Goal: Information Seeking & Learning: Check status

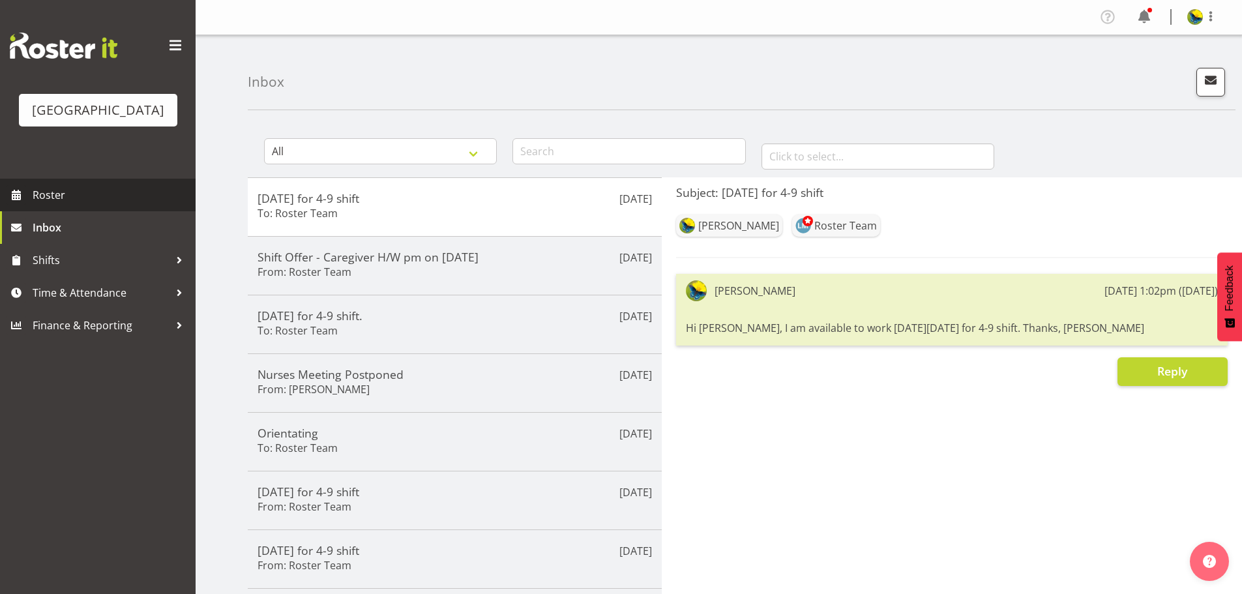
click at [89, 205] on span "Roster" at bounding box center [111, 195] width 157 height 20
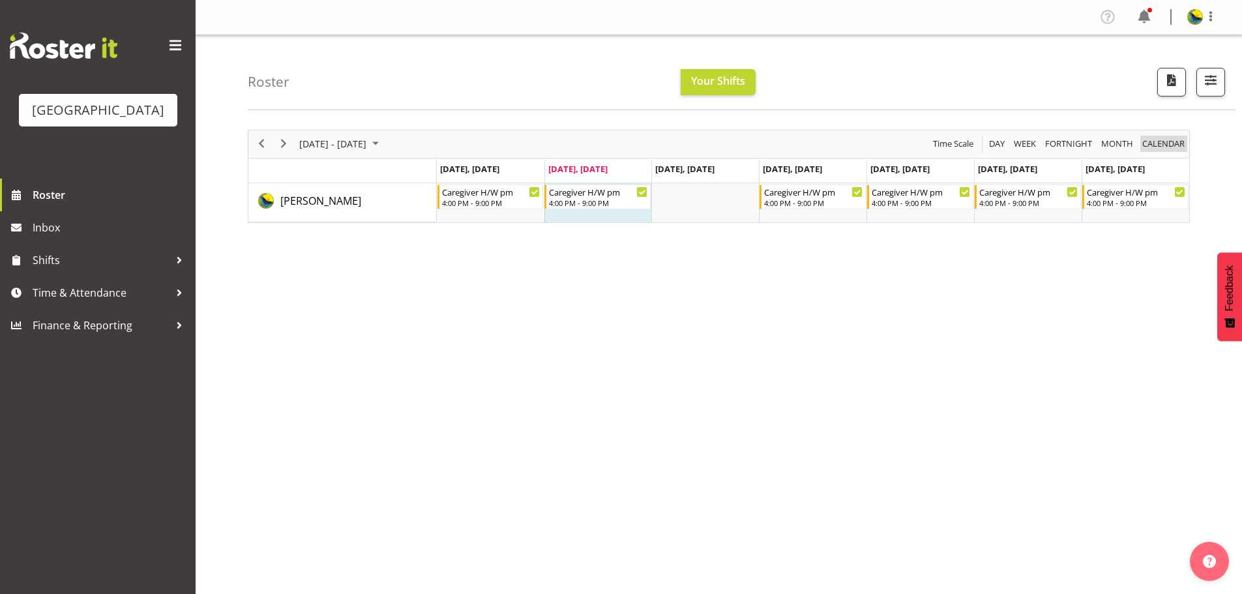
click at [1169, 152] on span "calendar" at bounding box center [1163, 144] width 45 height 16
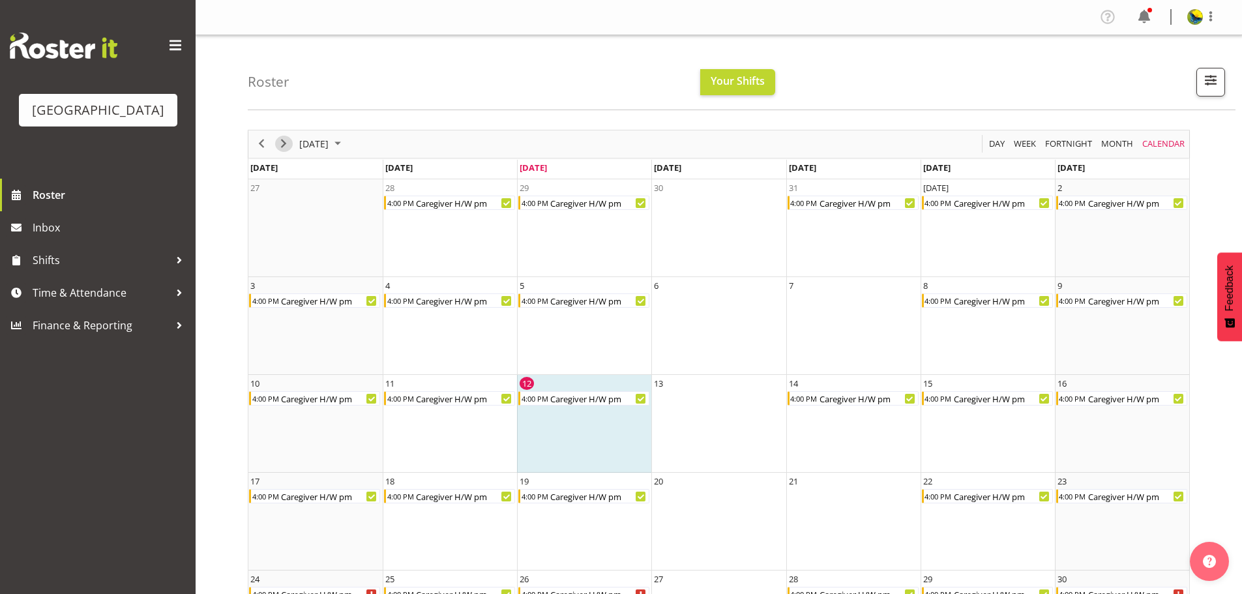
click at [281, 151] on span "Next" at bounding box center [284, 144] width 16 height 16
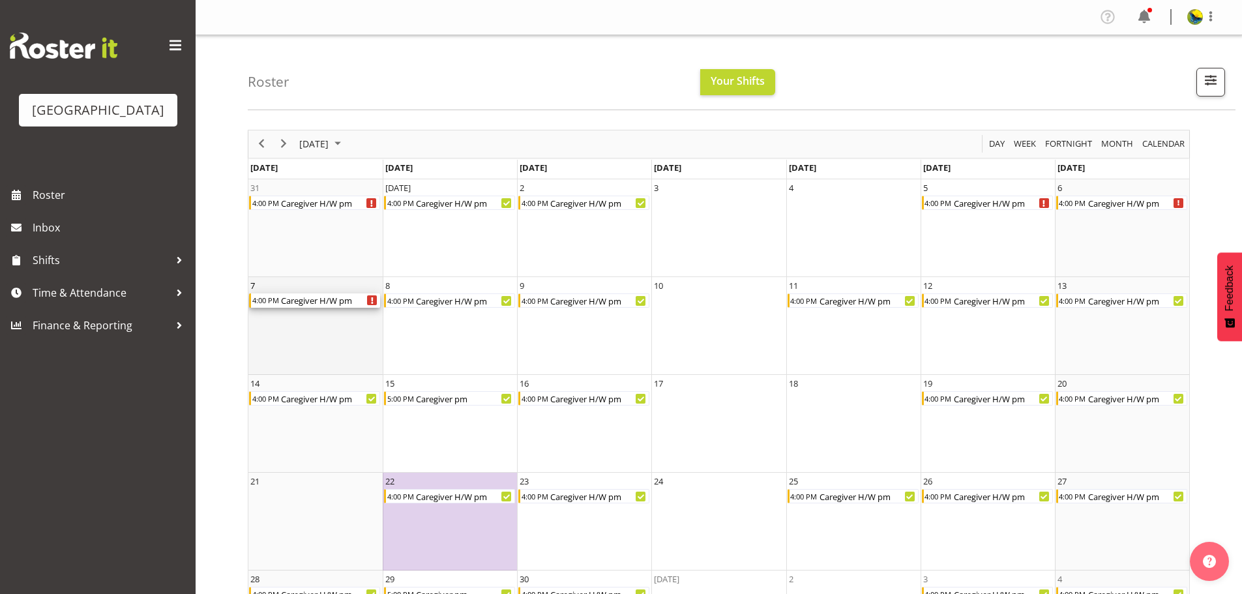
click at [353, 308] on div "4:00 PM Caregiver H/W pm" at bounding box center [314, 300] width 131 height 14
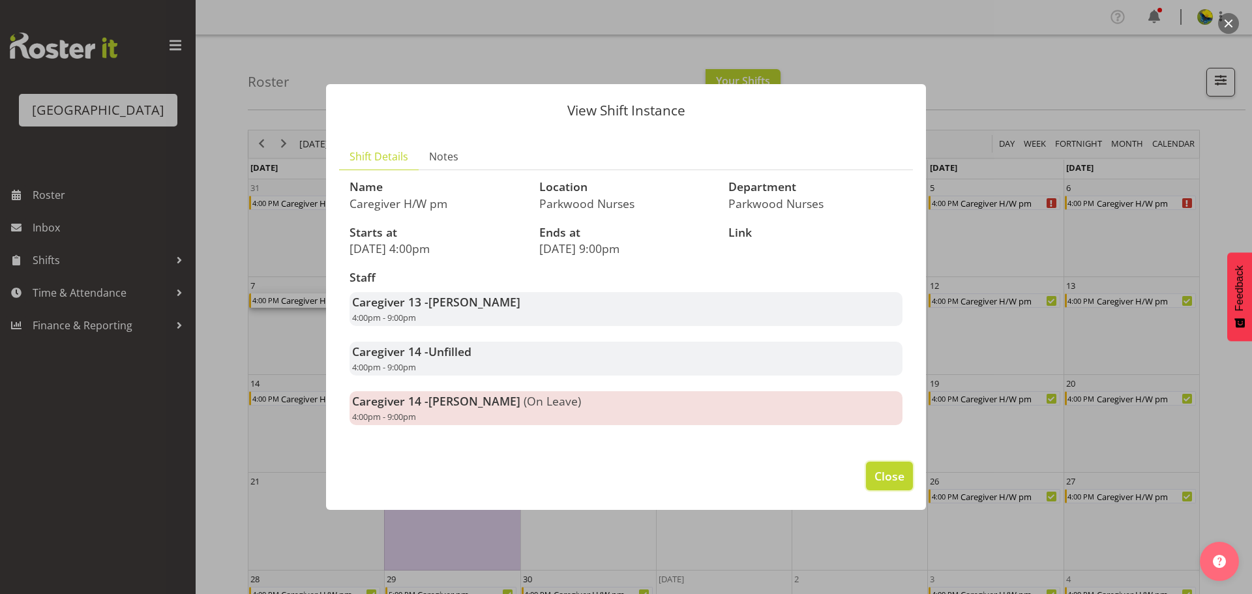
click at [875, 485] on span "Close" at bounding box center [890, 476] width 30 height 17
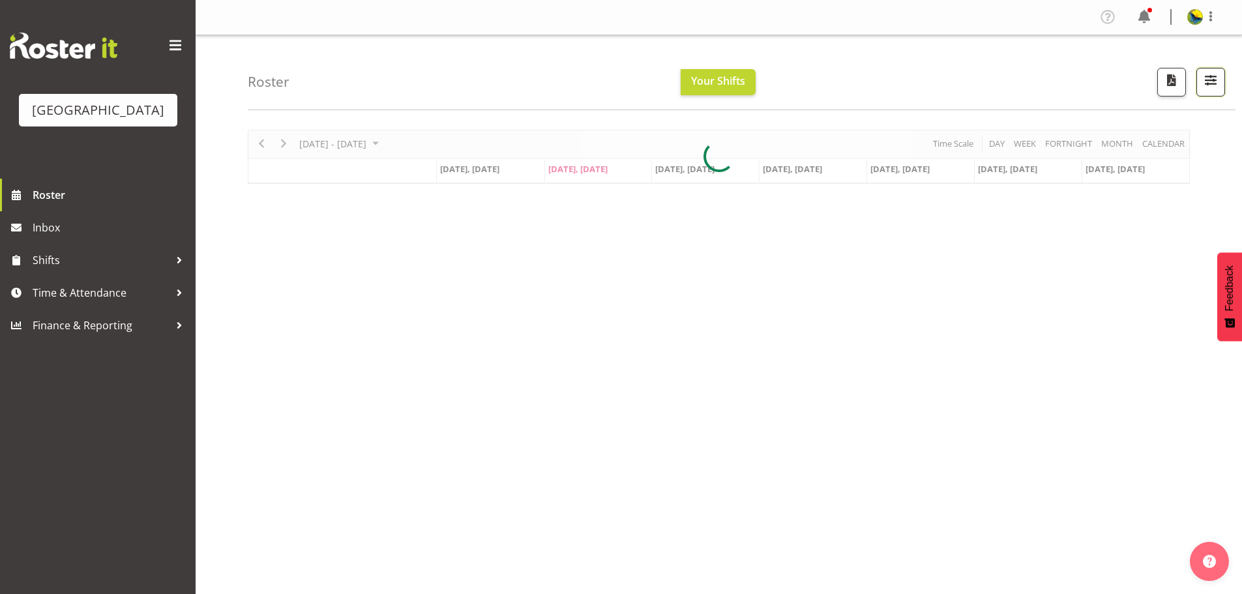
click at [1208, 86] on span "button" at bounding box center [1211, 80] width 17 height 17
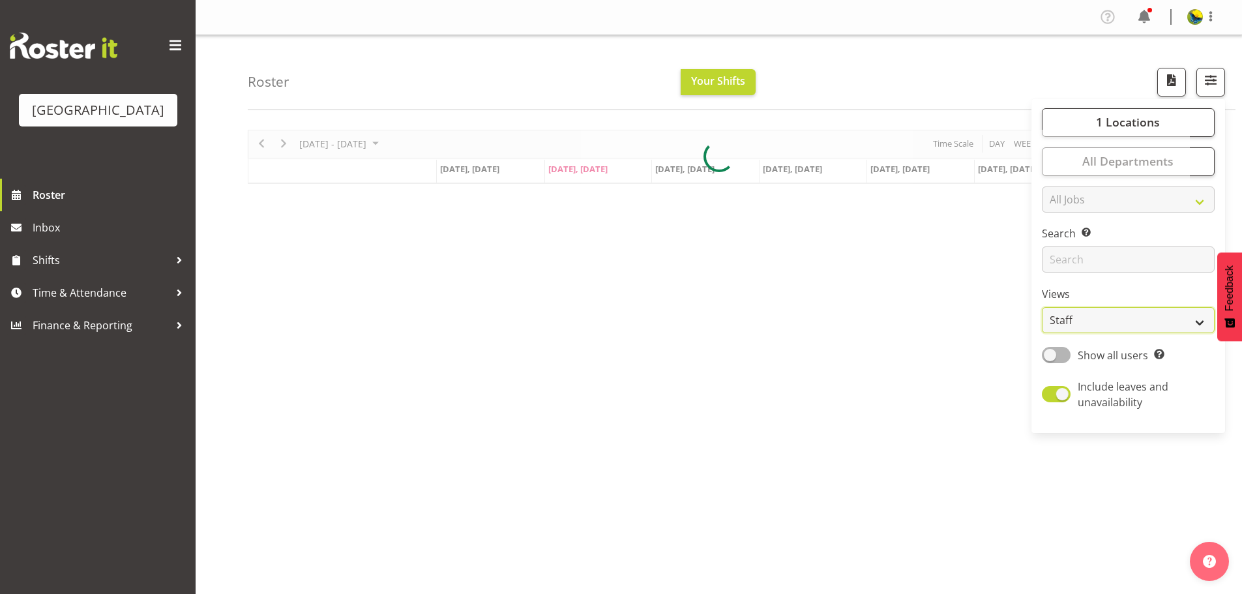
click at [1171, 333] on select "Staff Role Shift - Horizontal Shift - Vertical Staff - Location" at bounding box center [1128, 320] width 173 height 26
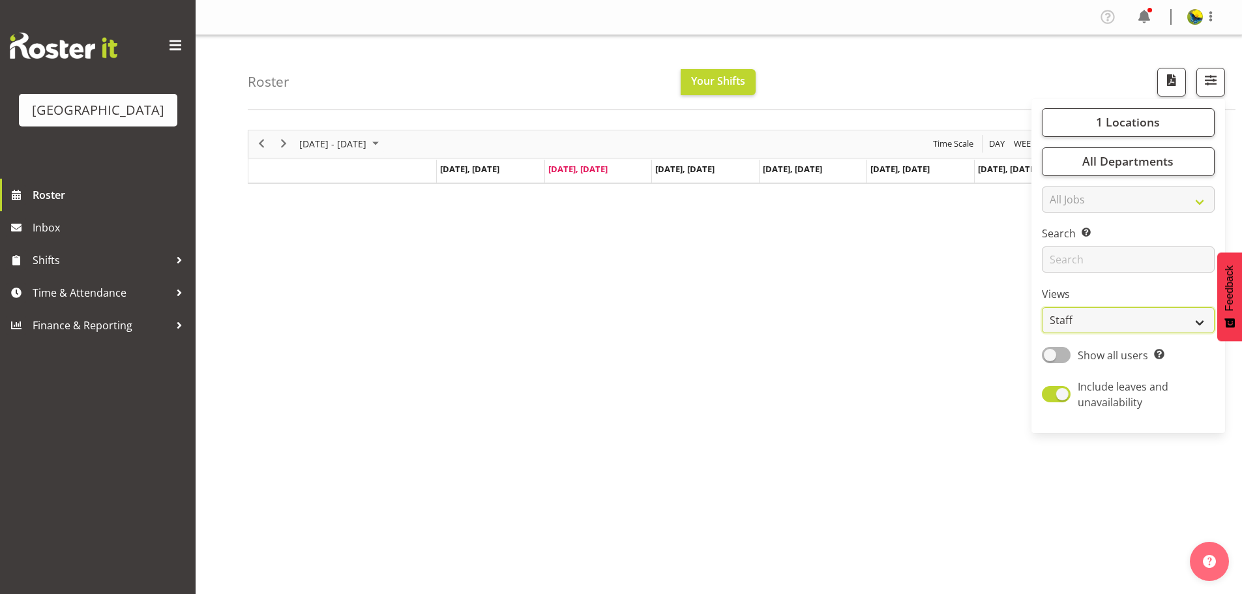
select select "shift"
click at [1042, 333] on select "Staff Role Shift - Horizontal Shift - Vertical Staff - Location" at bounding box center [1128, 320] width 173 height 26
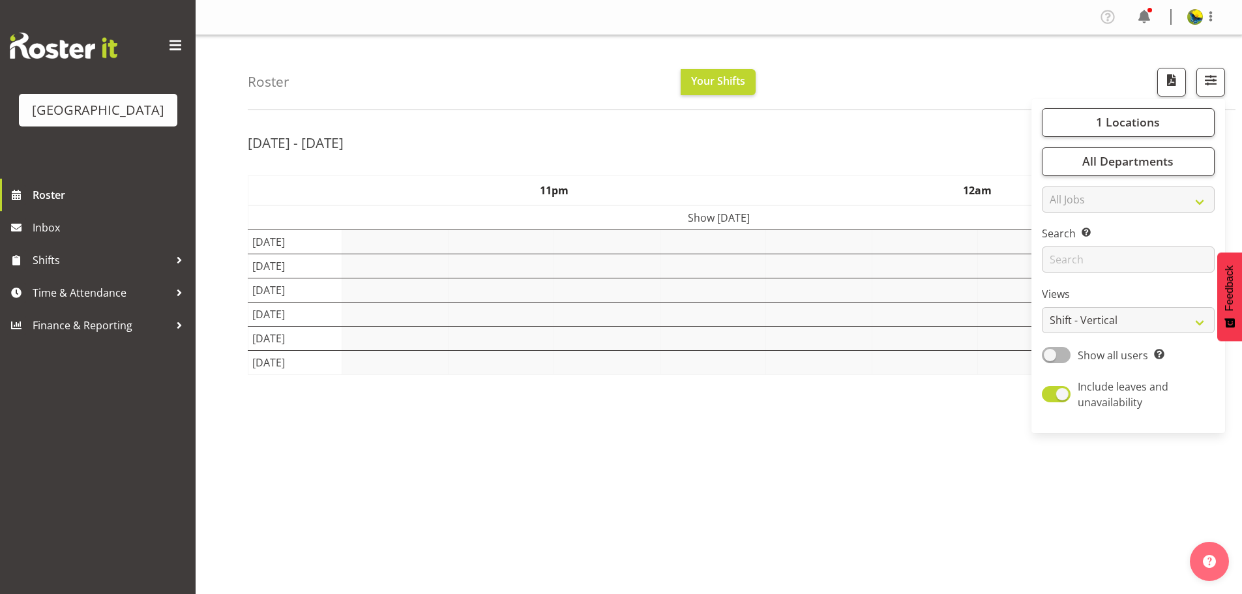
click at [1071, 70] on div "Roster Your Shifts 1 Locations [GEOGRAPHIC_DATA] Kitchen [GEOGRAPHIC_DATA] Sele…" at bounding box center [742, 72] width 988 height 75
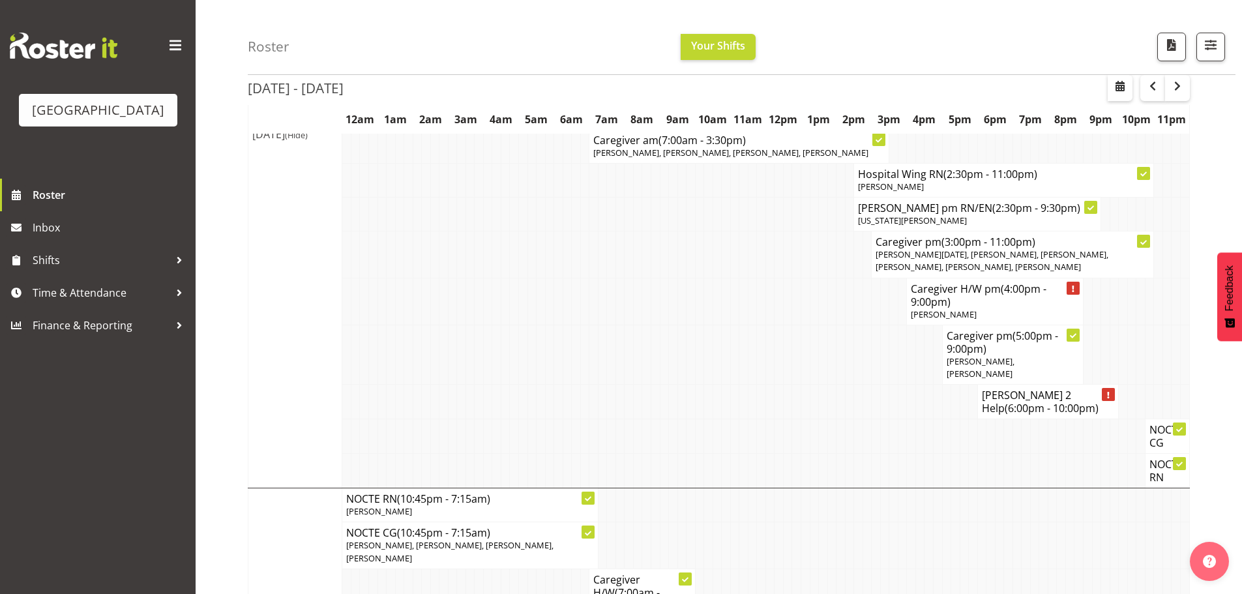
scroll to position [2674, 0]
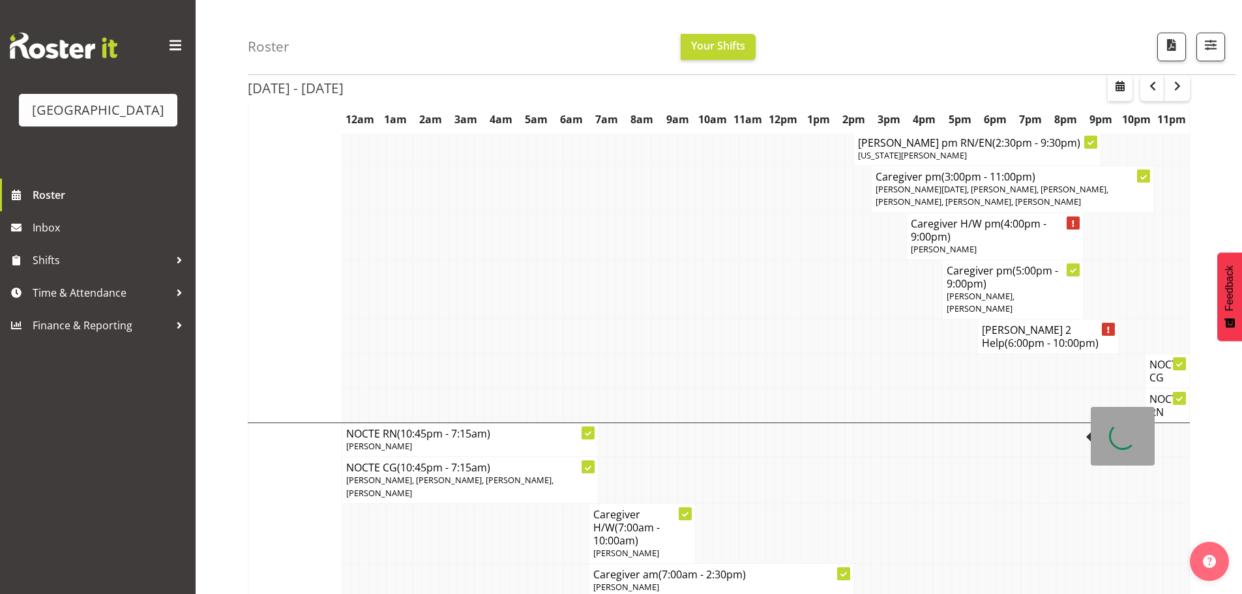
click at [984, 256] on p "[PERSON_NAME]" at bounding box center [995, 249] width 168 height 12
click at [953, 244] on span "(4:00pm - 9:00pm)" at bounding box center [979, 230] width 136 height 27
click at [981, 243] on h4 "Caregiver H/W pm (4:00pm - 9:00pm)" at bounding box center [995, 230] width 168 height 26
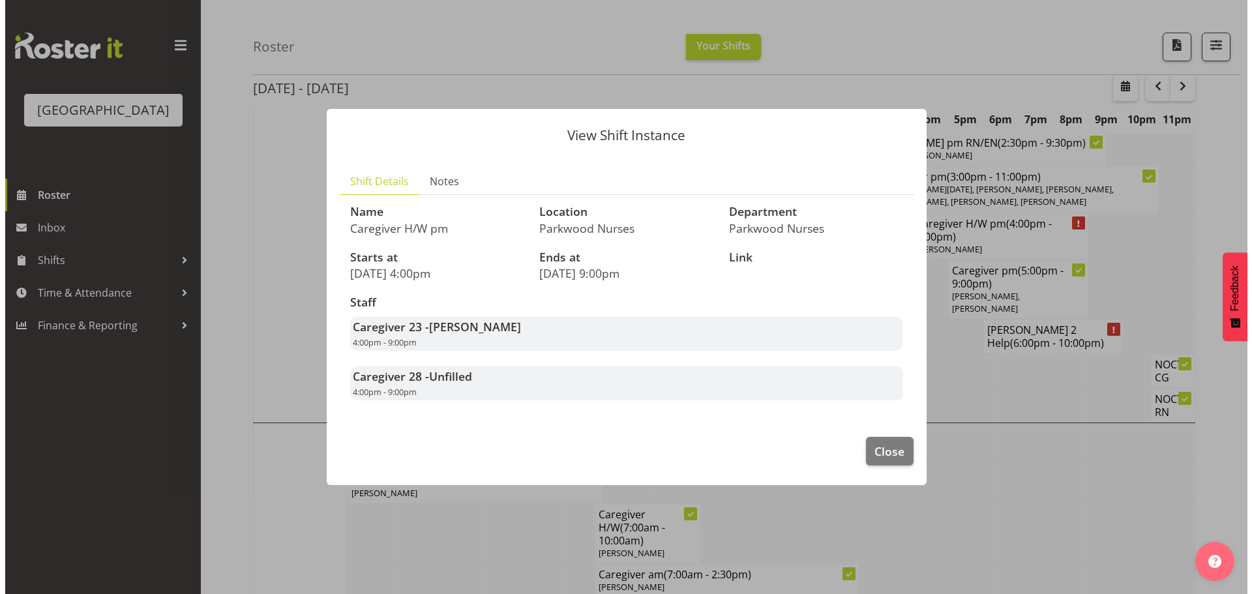
scroll to position [2660, 0]
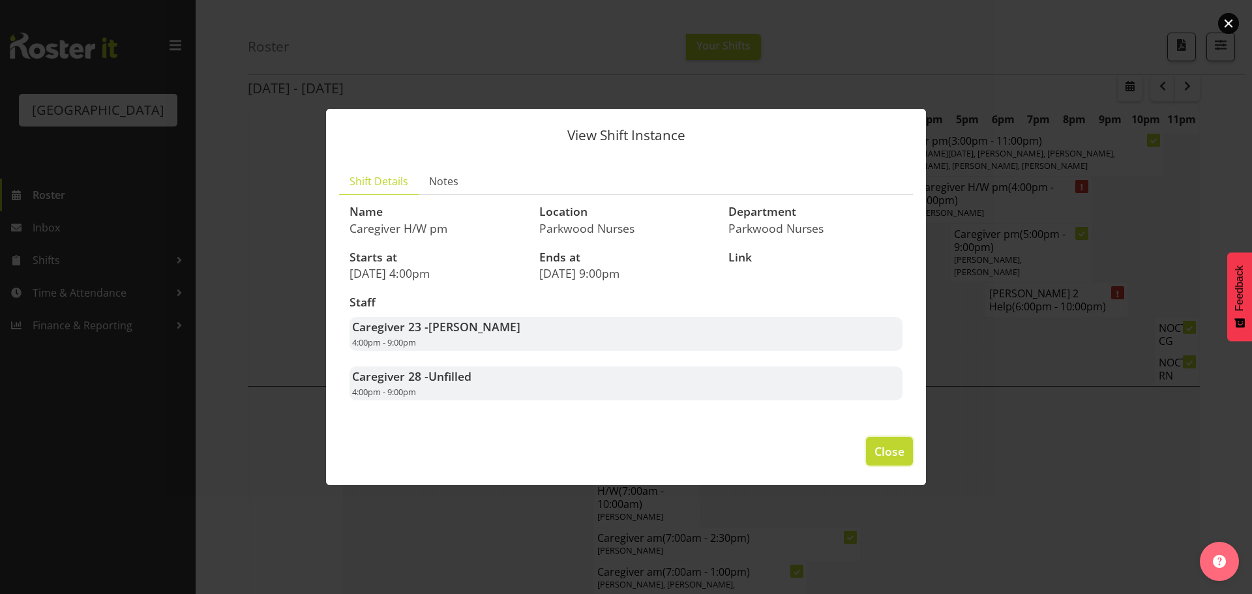
drag, startPoint x: 916, startPoint y: 462, endPoint x: 892, endPoint y: 469, distance: 25.0
click at [894, 460] on span "Close" at bounding box center [890, 451] width 30 height 17
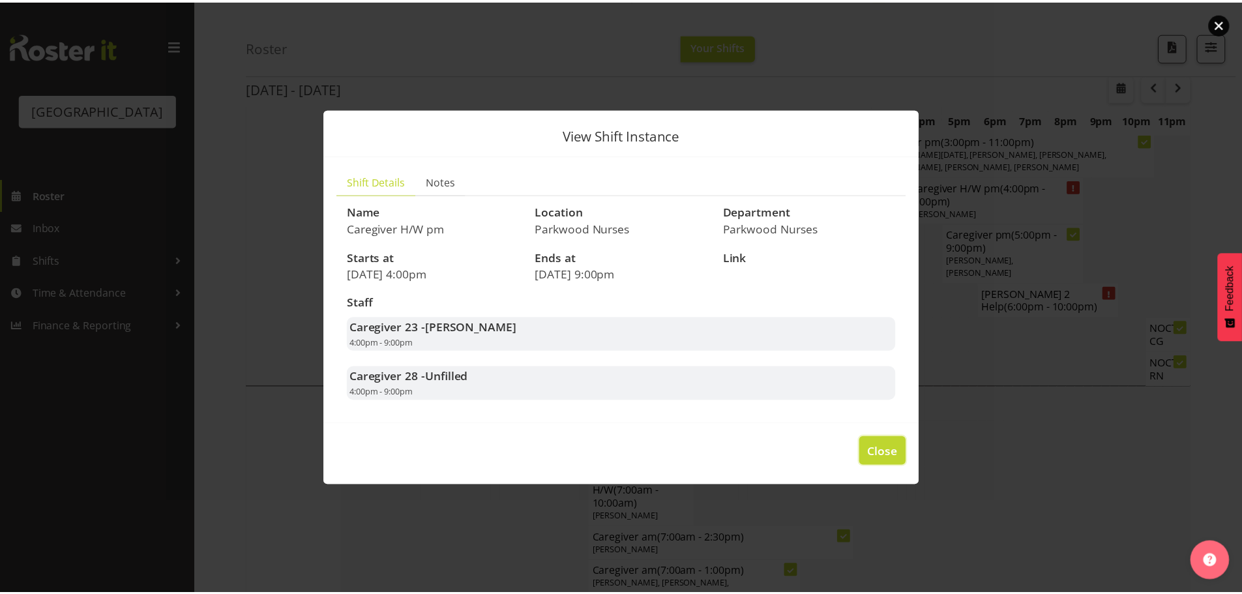
scroll to position [2674, 0]
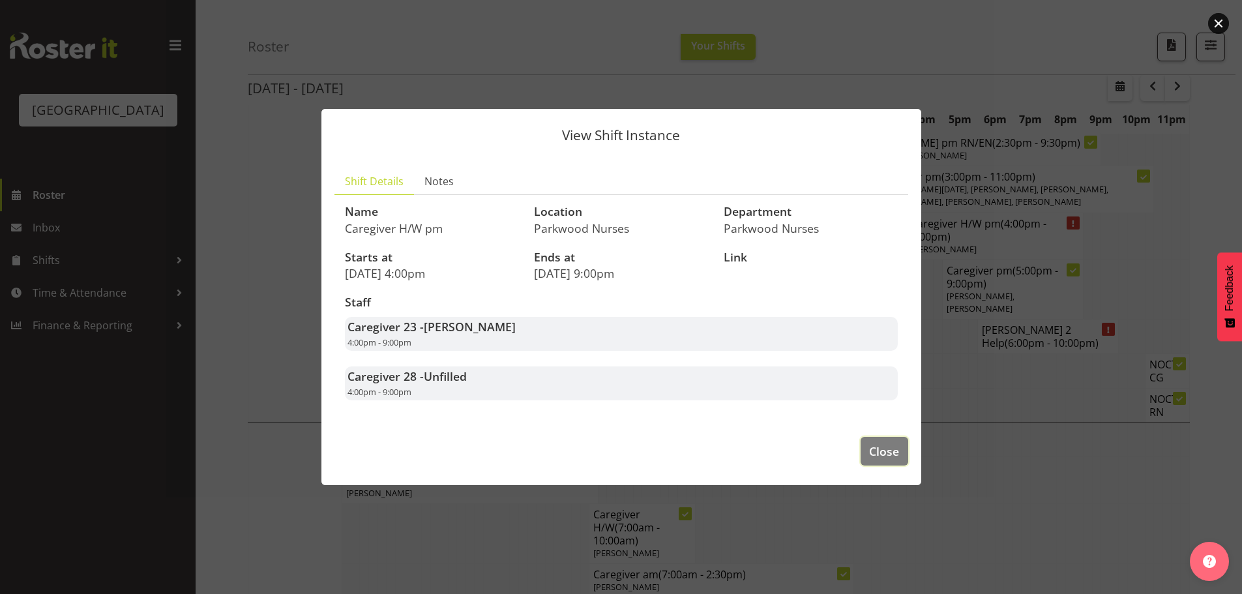
click at [892, 460] on span "Close" at bounding box center [884, 451] width 30 height 17
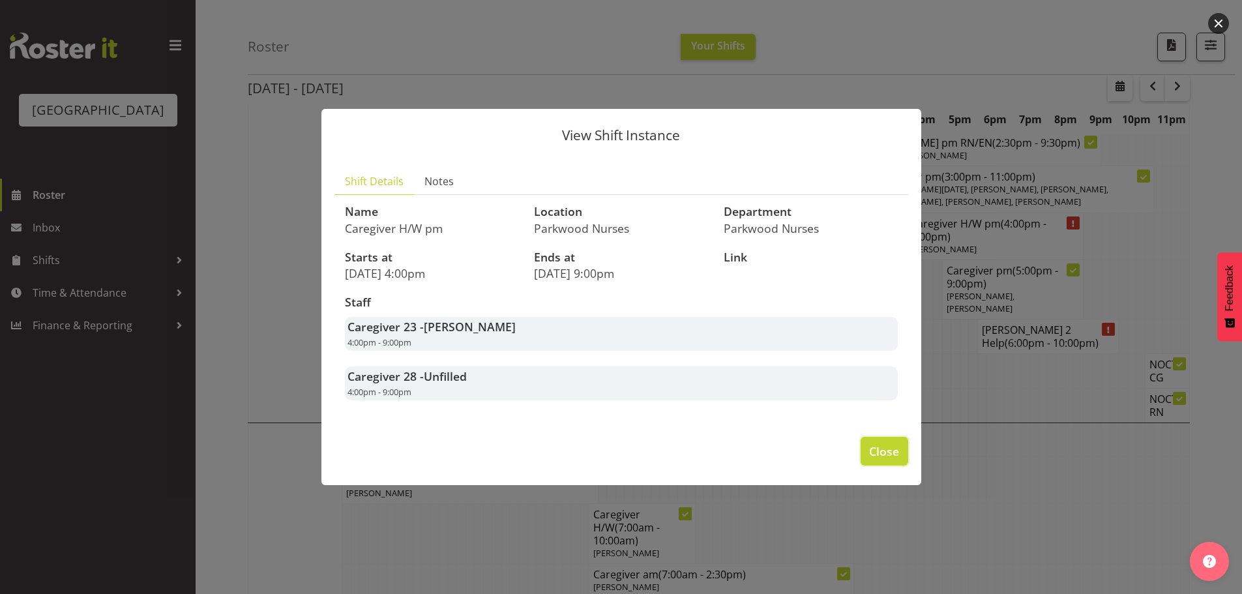
click at [892, 460] on span "Close" at bounding box center [884, 451] width 30 height 17
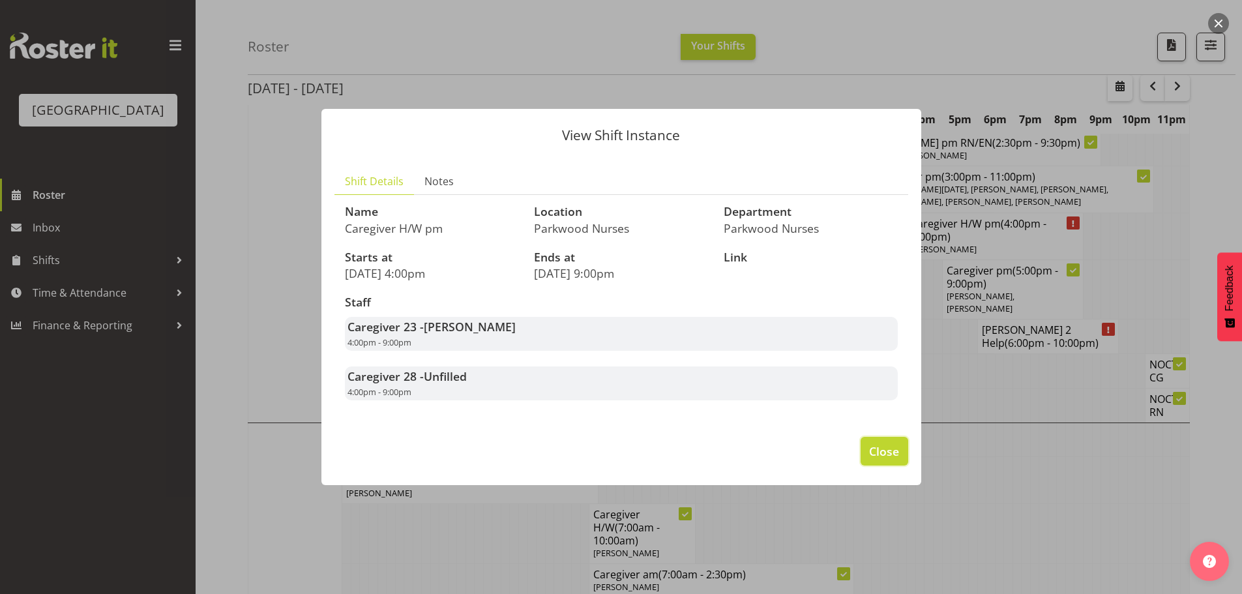
click at [895, 460] on span "Close" at bounding box center [884, 451] width 30 height 17
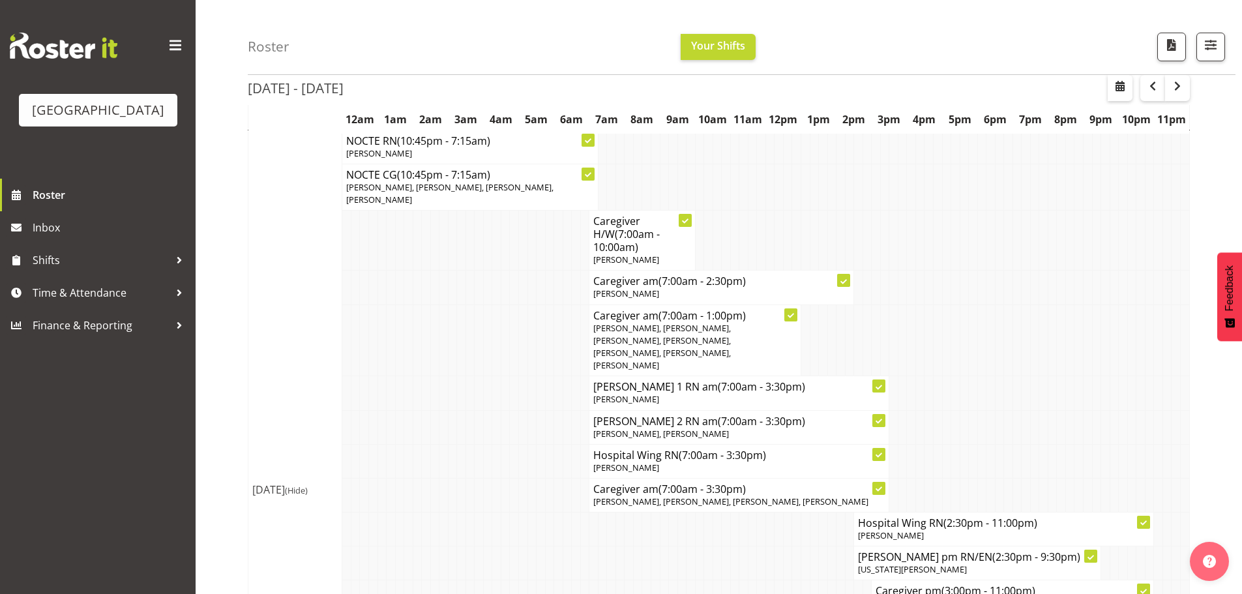
scroll to position [0, 0]
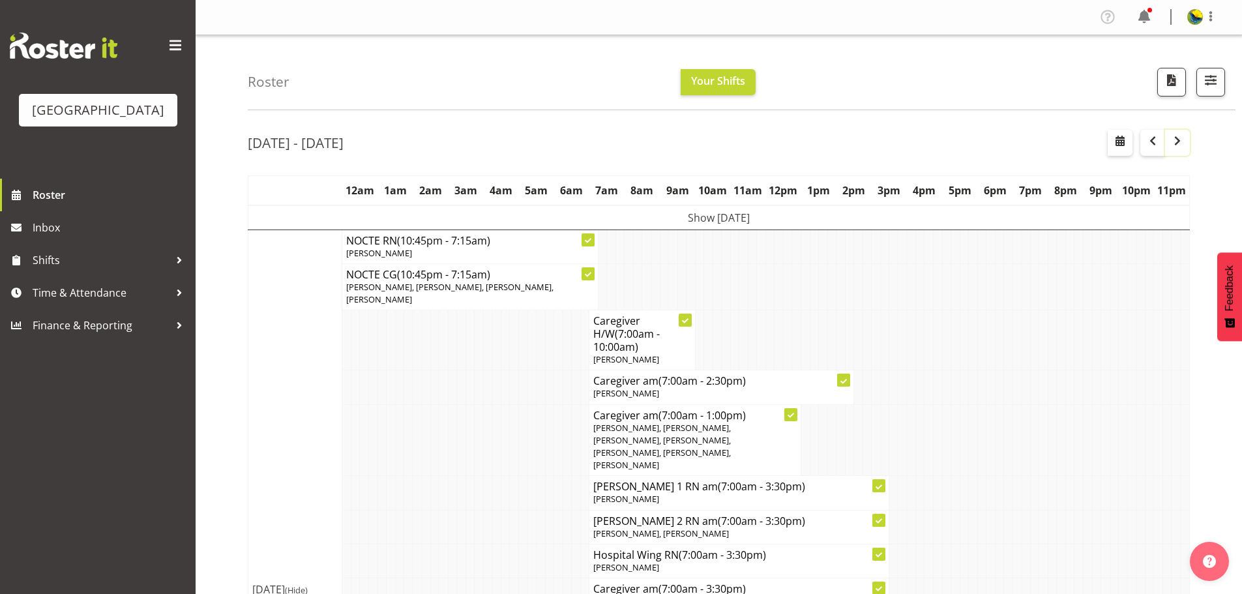
click at [1176, 149] on span "button" at bounding box center [1178, 141] width 16 height 16
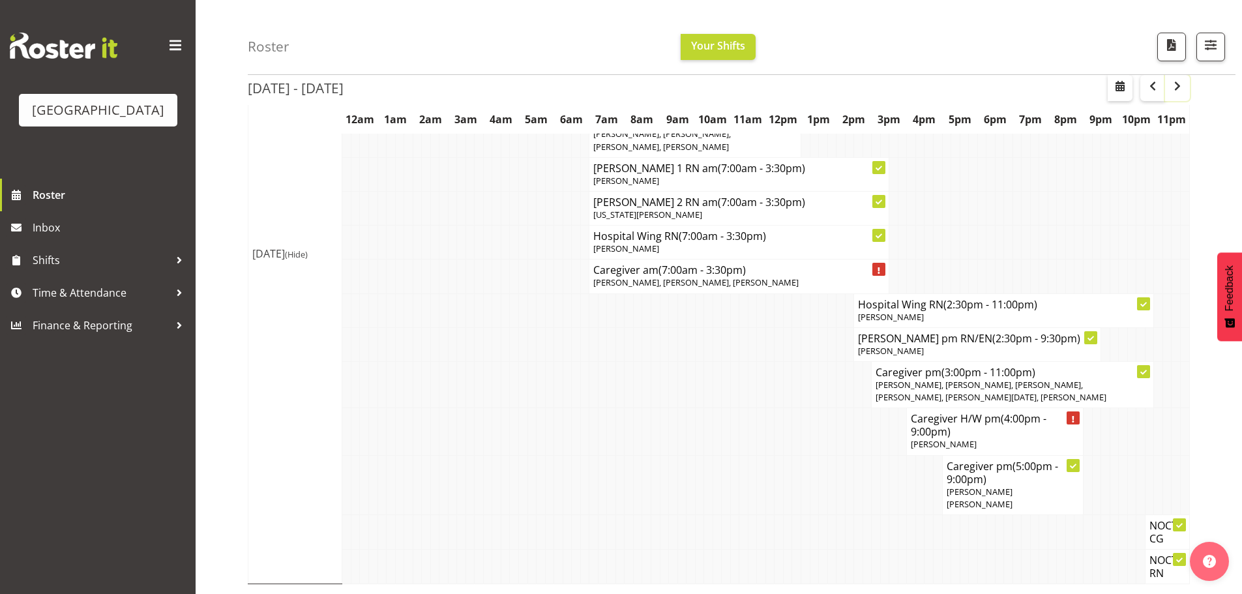
scroll to position [4639, 0]
click at [1214, 40] on span "button" at bounding box center [1211, 45] width 17 height 17
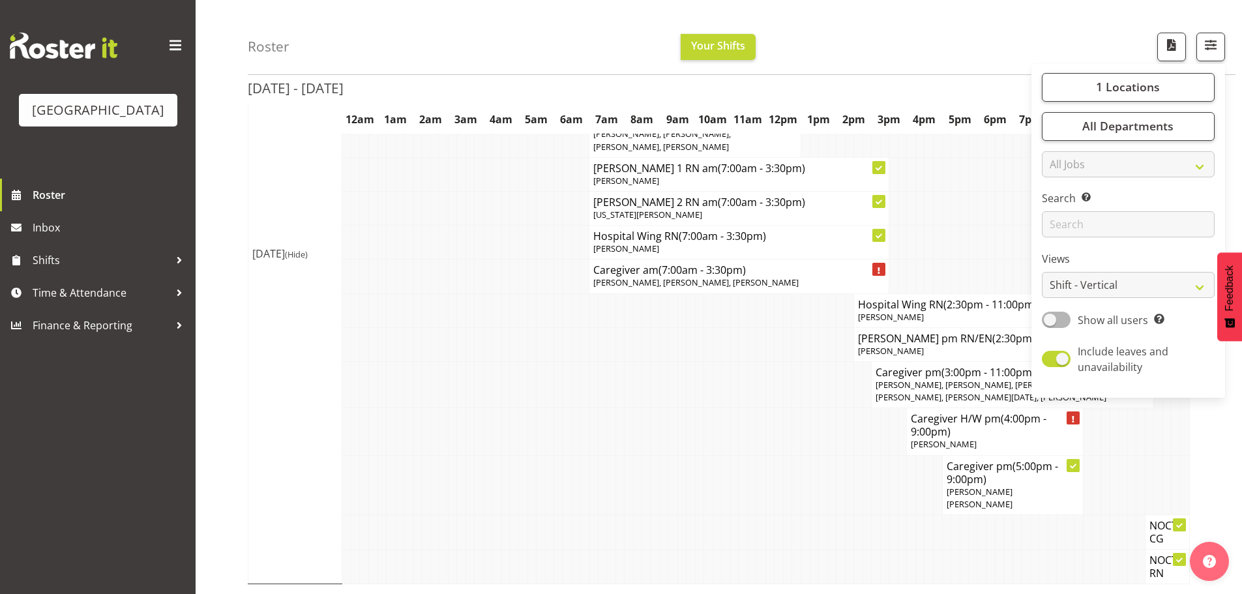
click at [1111, 31] on div "Roster Your Shifts 1 Locations [GEOGRAPHIC_DATA] Kitchen [GEOGRAPHIC_DATA] Sele…" at bounding box center [742, 37] width 988 height 75
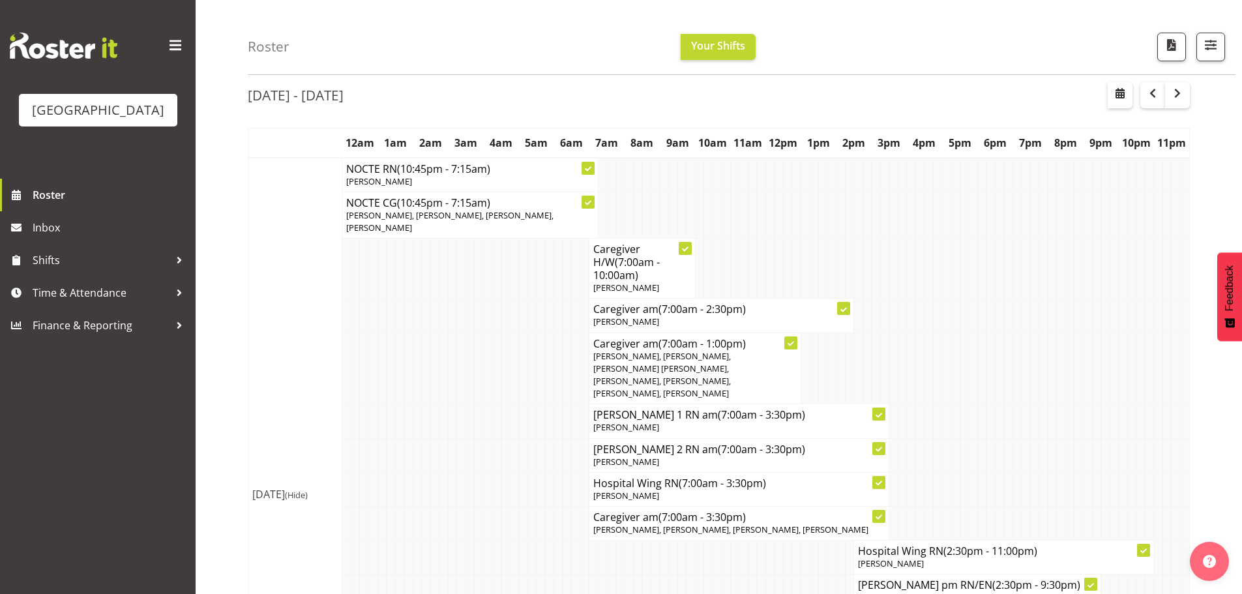
scroll to position [0, 0]
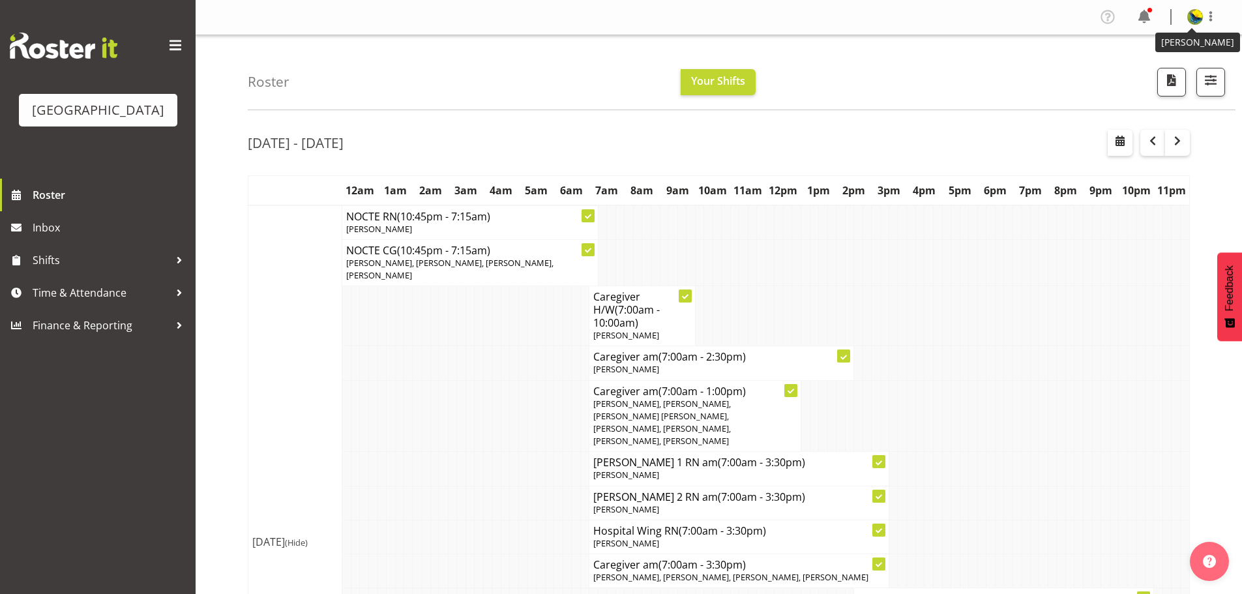
click at [1188, 14] on img at bounding box center [1196, 17] width 16 height 16
click at [1154, 76] on link "Log Out" at bounding box center [1156, 68] width 125 height 23
